Goal: Navigation & Orientation: Find specific page/section

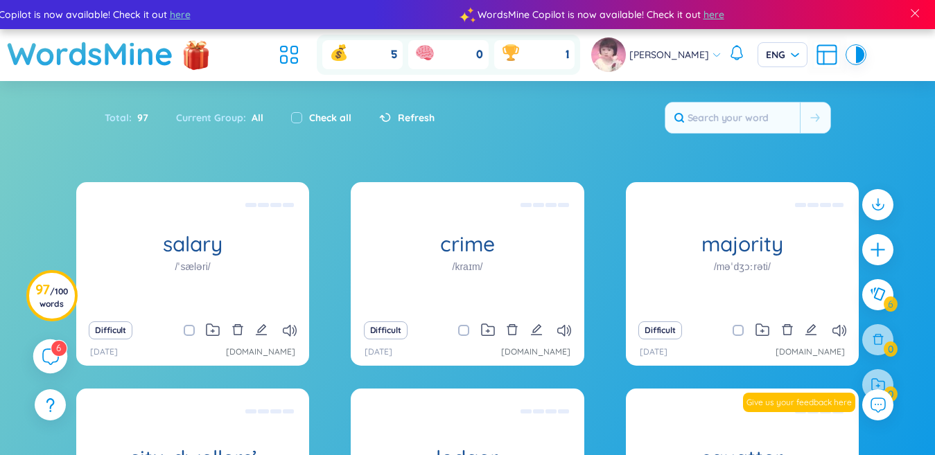
click at [47, 351] on icon at bounding box center [50, 356] width 17 height 17
click at [712, 51] on icon at bounding box center [717, 55] width 10 height 10
click at [301, 46] on icon at bounding box center [288, 54] width 25 height 25
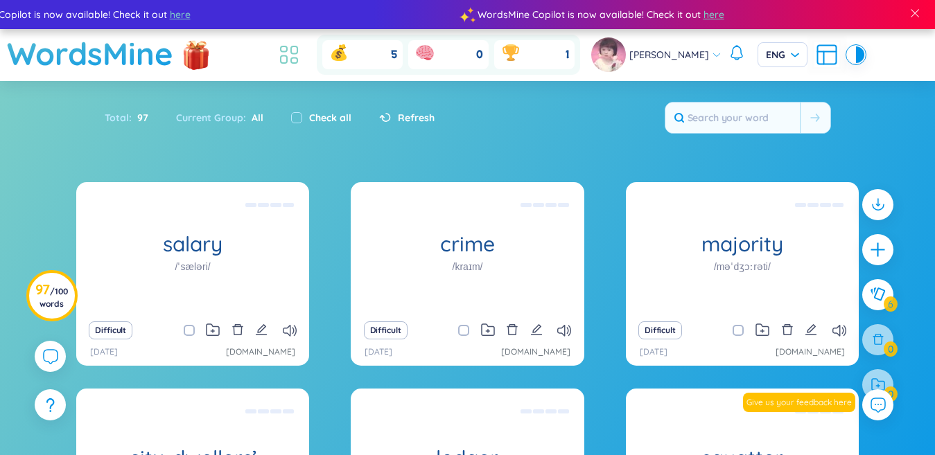
click at [287, 46] on icon at bounding box center [284, 49] width 6 height 6
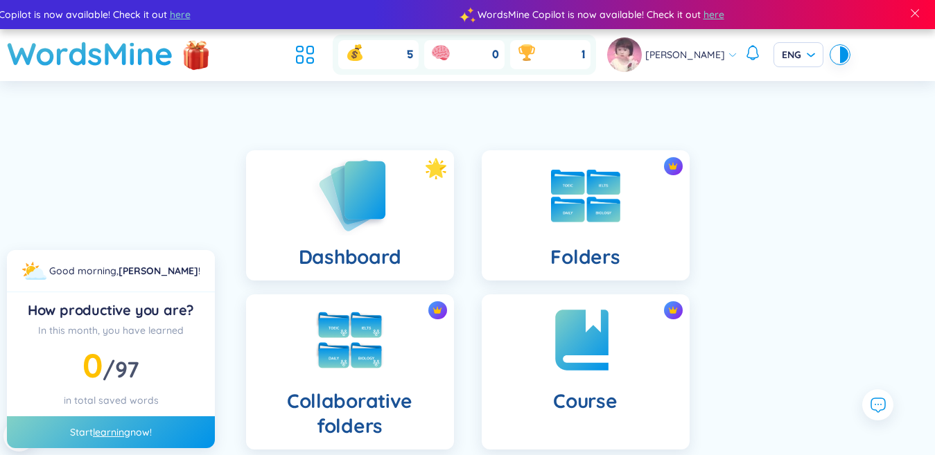
click at [392, 229] on div "Dashboard" at bounding box center [350, 215] width 208 height 130
